Goal: Task Accomplishment & Management: Use online tool/utility

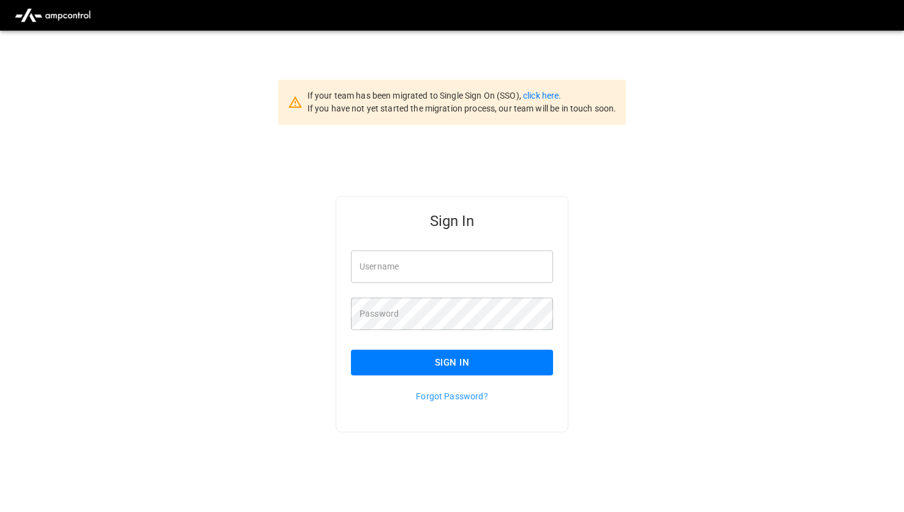
type input "*******"
click at [443, 359] on button "Sign In" at bounding box center [452, 363] width 202 height 26
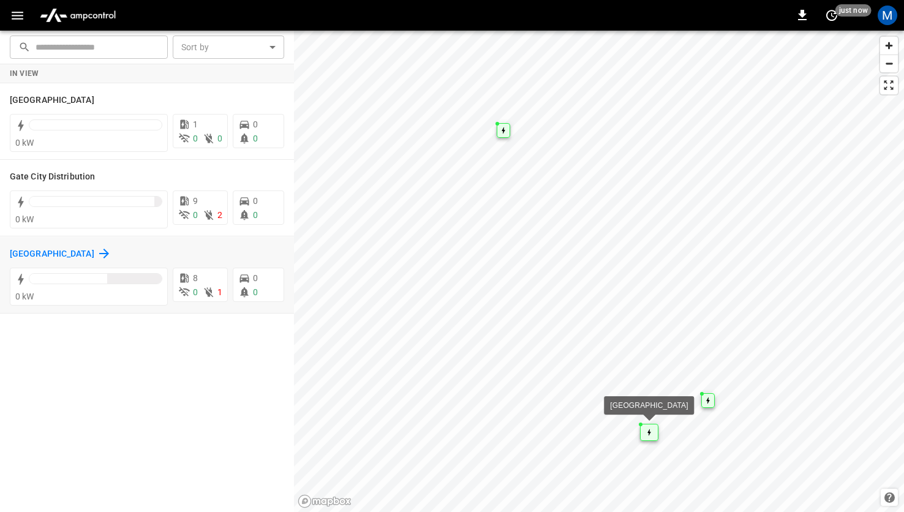
click at [99, 253] on icon at bounding box center [104, 254] width 10 height 10
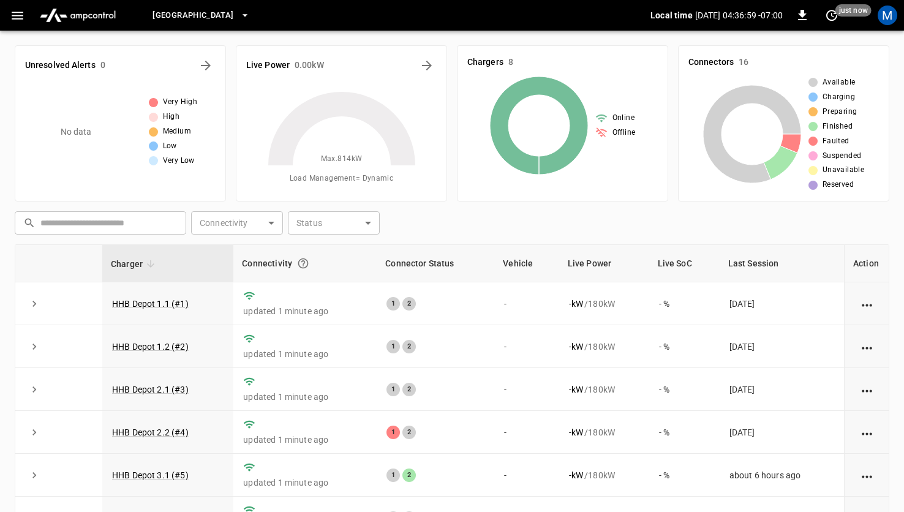
click at [171, 29] on div "[GEOGRAPHIC_DATA]" at bounding box center [390, 15] width 520 height 29
click at [173, 24] on button "[GEOGRAPHIC_DATA]" at bounding box center [201, 16] width 107 height 24
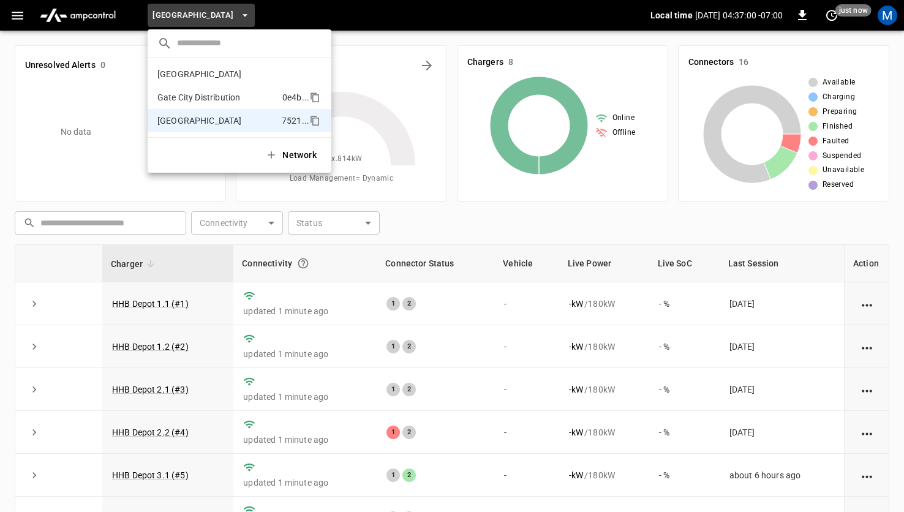
click at [192, 97] on p "Gate City Distribution" at bounding box center [217, 97] width 120 height 12
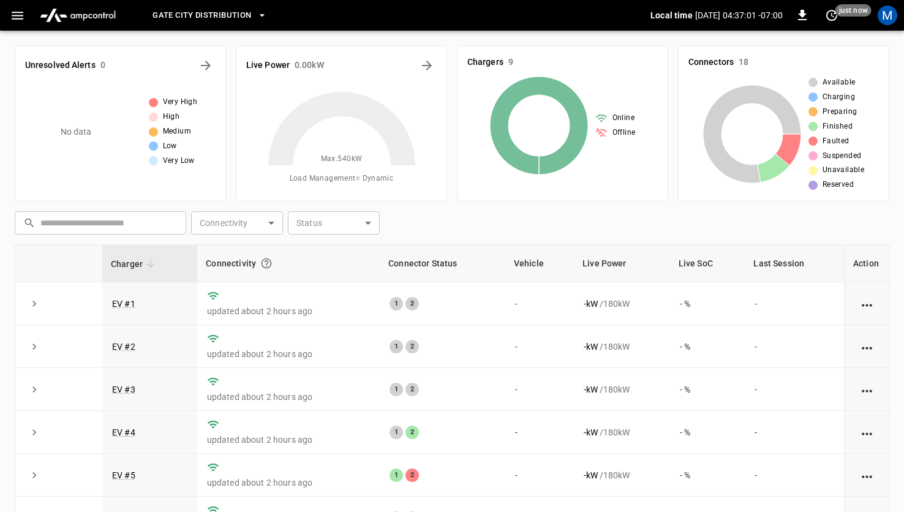
scroll to position [69, 0]
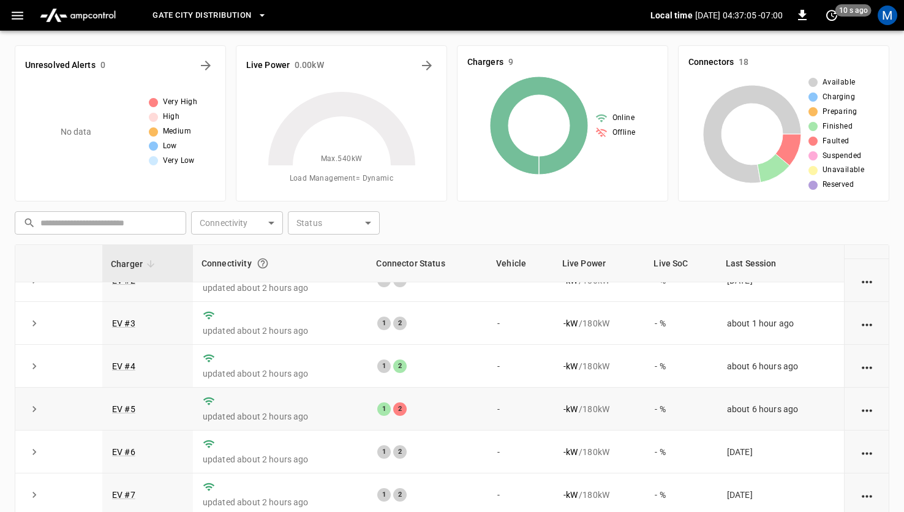
click at [397, 409] on div "2" at bounding box center [399, 408] width 13 height 13
